Goal: Register for event/course

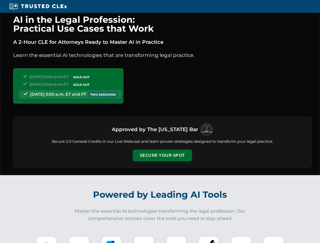
click at [162, 155] on button "Secure Your Spot" at bounding box center [162, 156] width 59 height 12
click at [47, 240] on img at bounding box center [46, 246] width 15 height 15
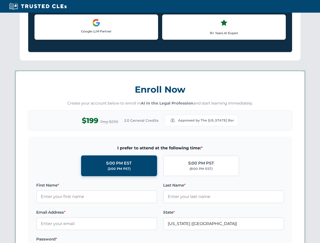
click at [111, 240] on label "Password *" at bounding box center [96, 239] width 121 height 6
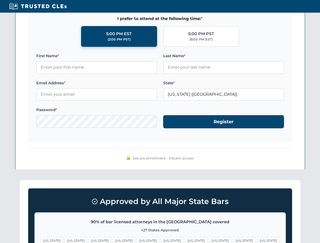
click at [233, 240] on span "[US_STATE]" at bounding box center [244, 240] width 22 height 7
